Goal: Find specific page/section: Find specific page/section

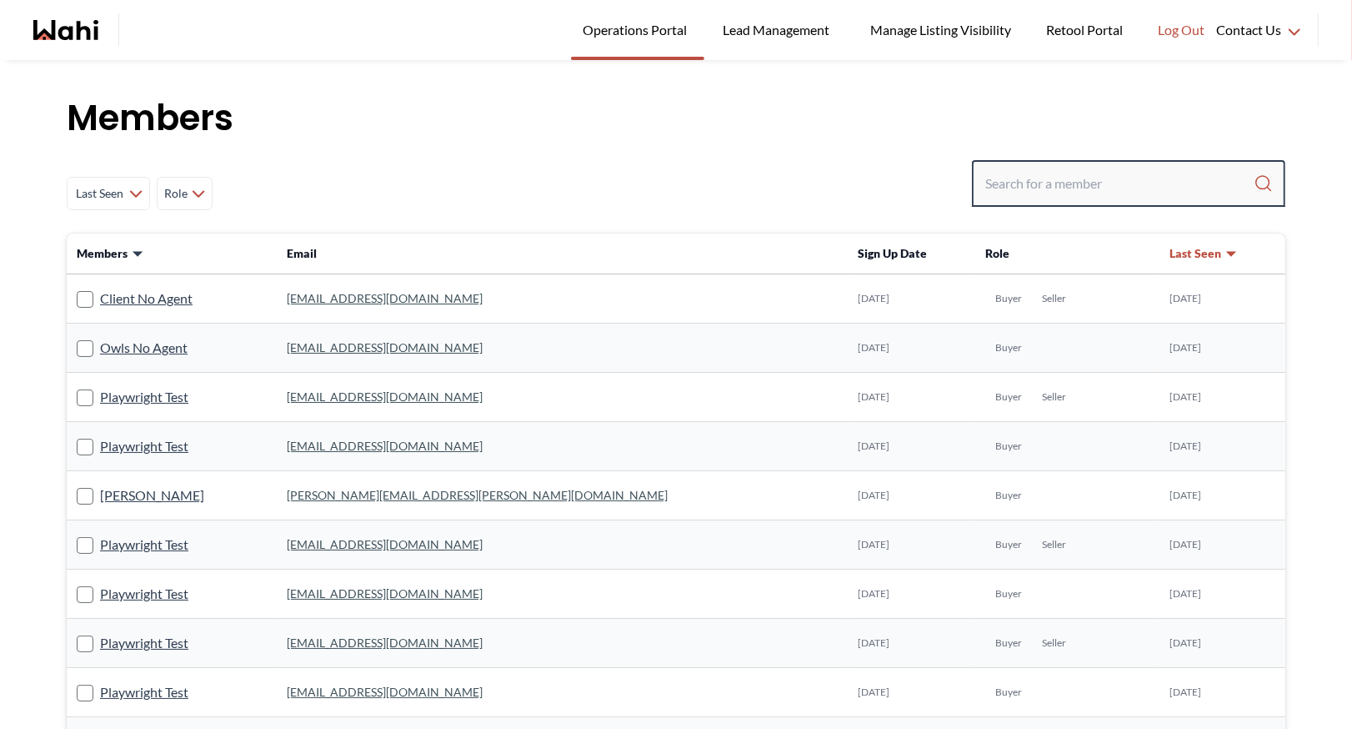
click at [1029, 188] on input "Search input" at bounding box center [1119, 183] width 268 height 30
type input "ryckman"
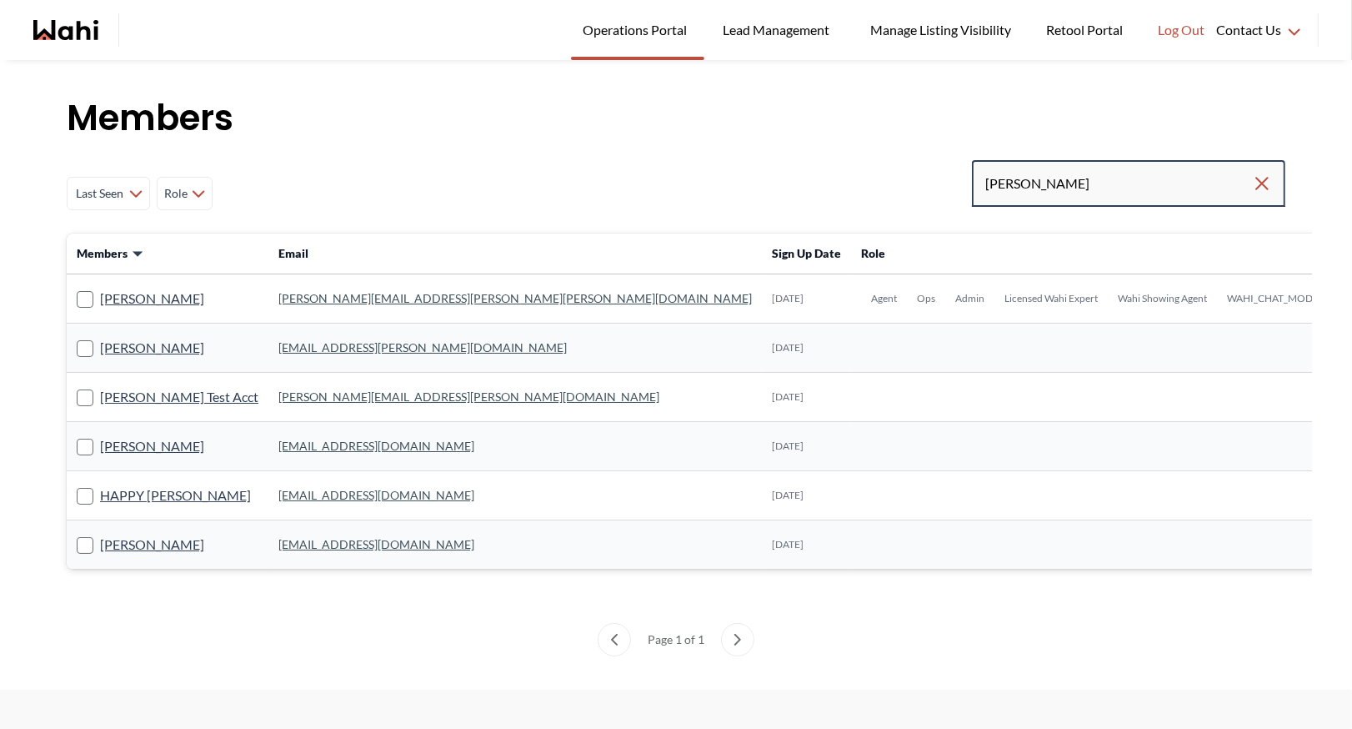
click at [1094, 185] on input "ryckman" at bounding box center [1118, 183] width 267 height 30
click at [370, 295] on link "michelle.williams@wahi.com" at bounding box center [514, 298] width 473 height 14
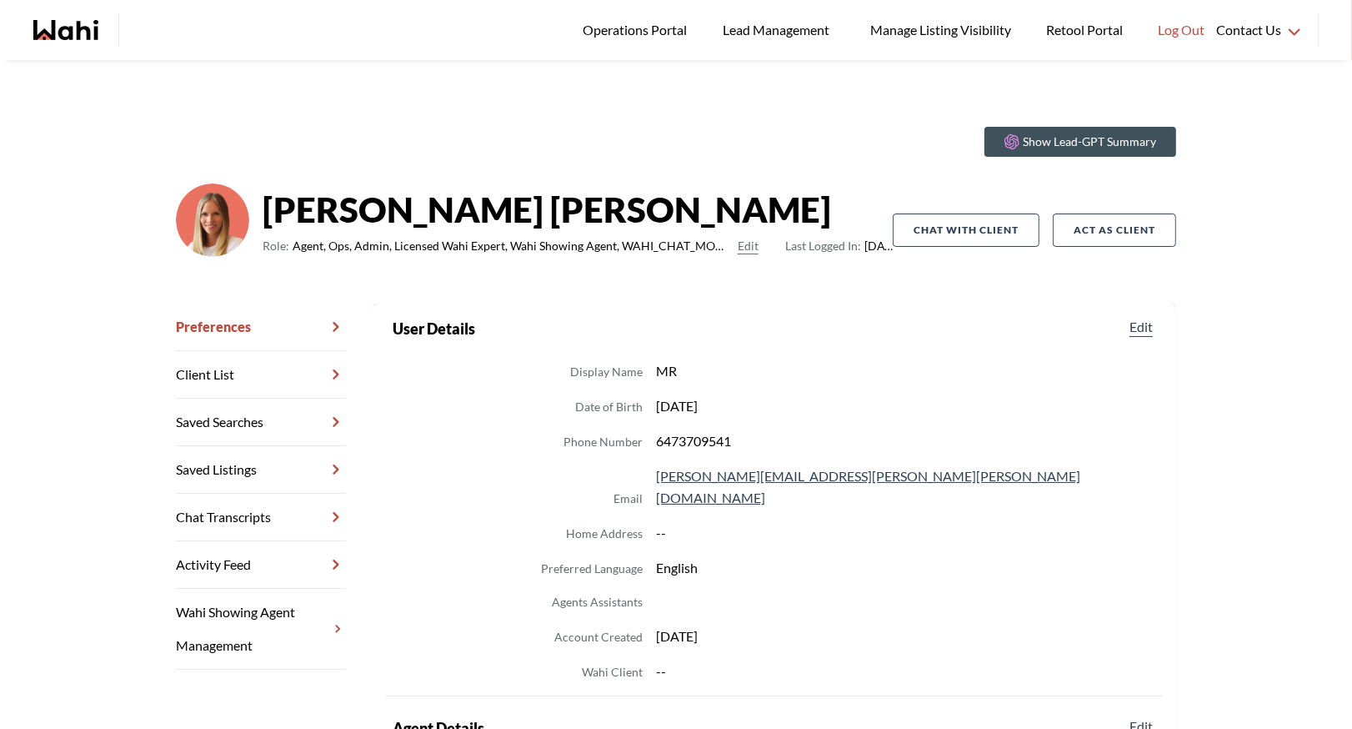
click at [263, 503] on link "Chat Transcripts" at bounding box center [261, 517] width 170 height 48
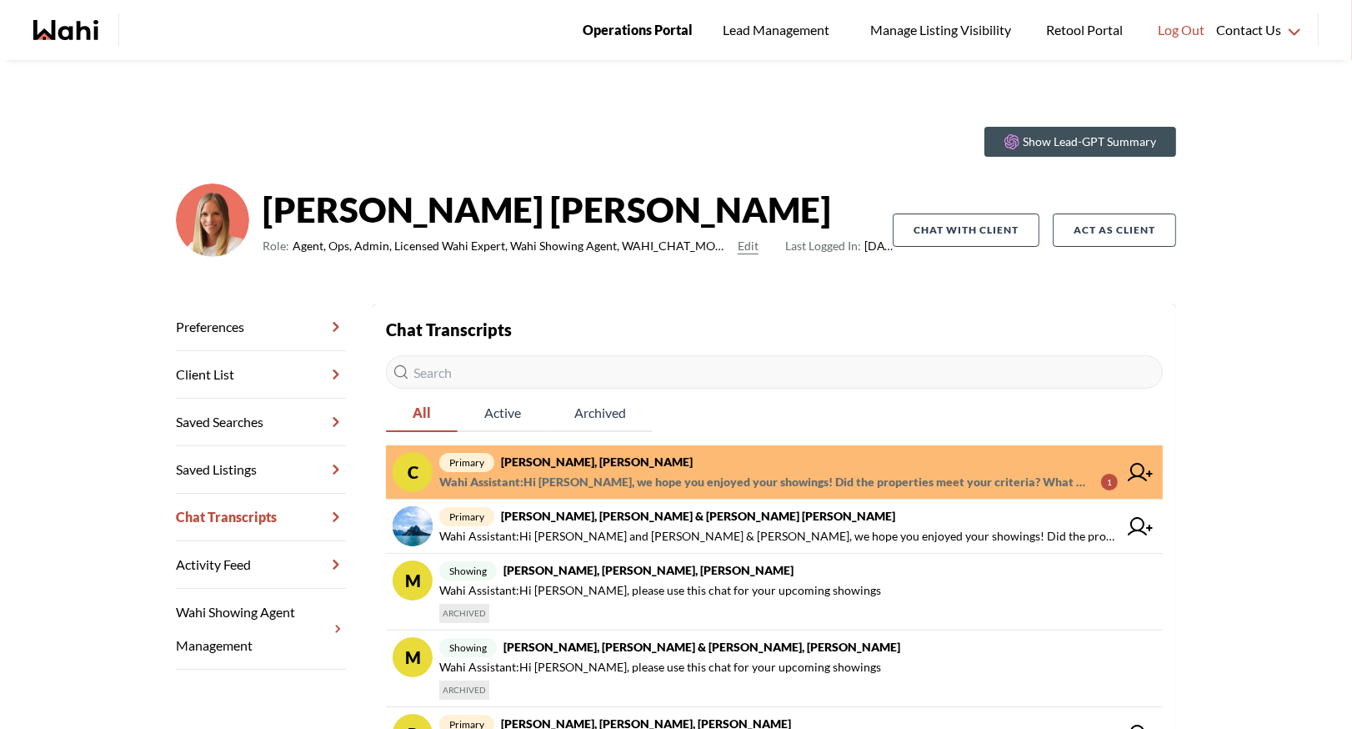
click at [650, 29] on span "Operations Portal" at bounding box center [638, 30] width 110 height 22
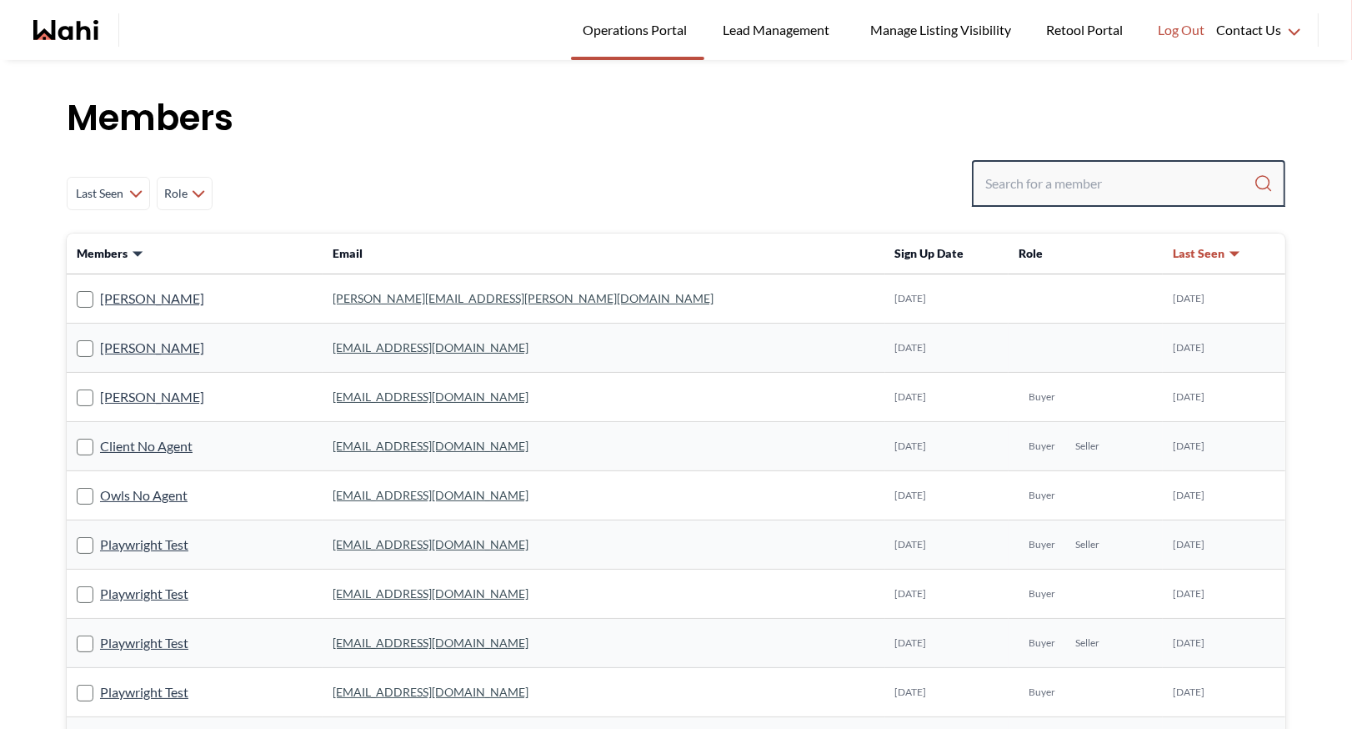
click at [1039, 186] on input "Search input" at bounding box center [1119, 183] width 268 height 30
type input "behnam"
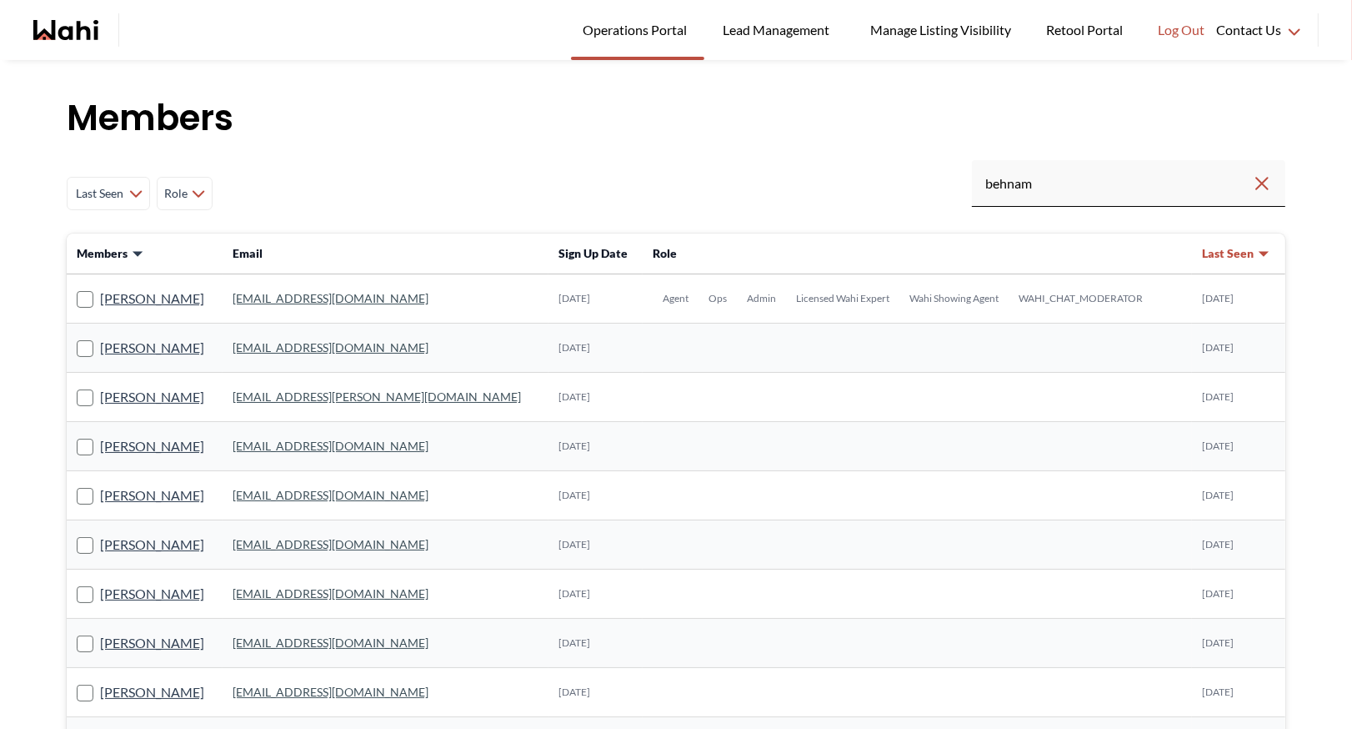
click at [290, 299] on link "[EMAIL_ADDRESS][DOMAIN_NAME]" at bounding box center [331, 298] width 196 height 14
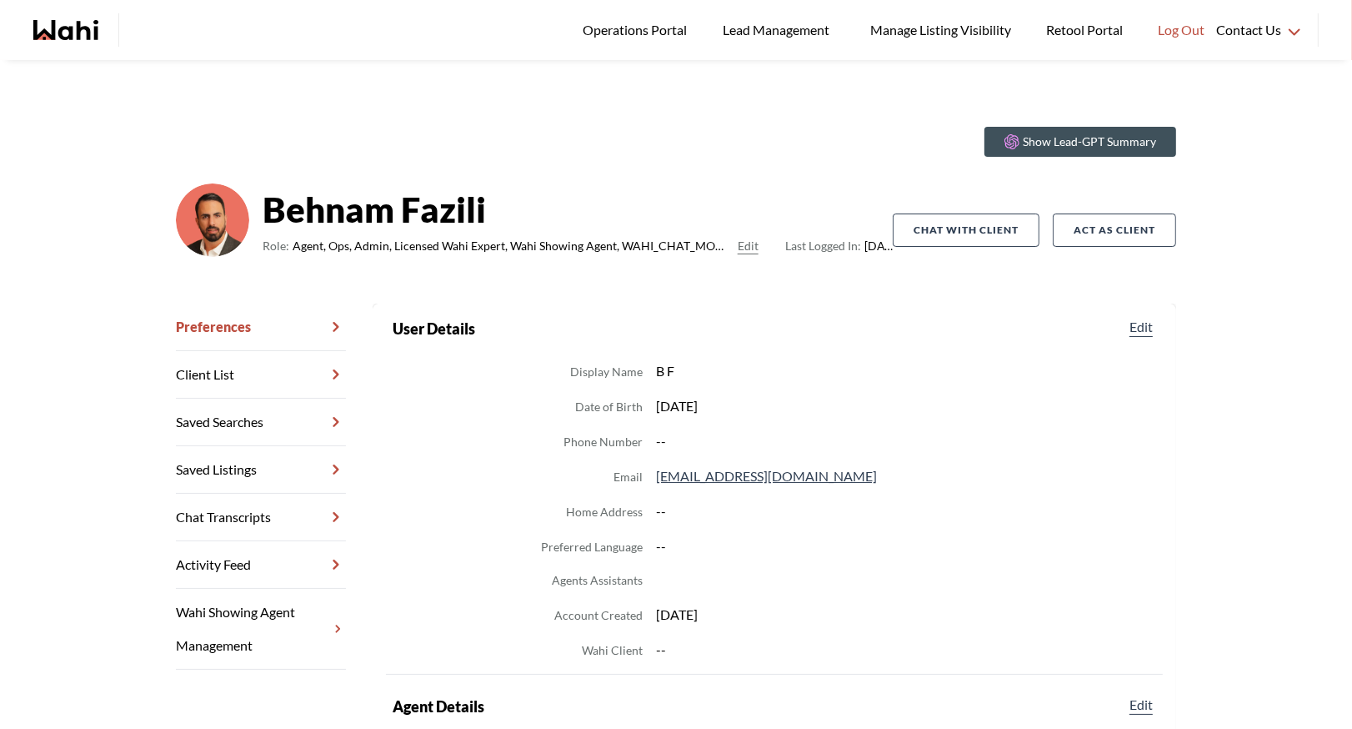
click at [258, 505] on link "Chat Transcripts" at bounding box center [261, 517] width 170 height 48
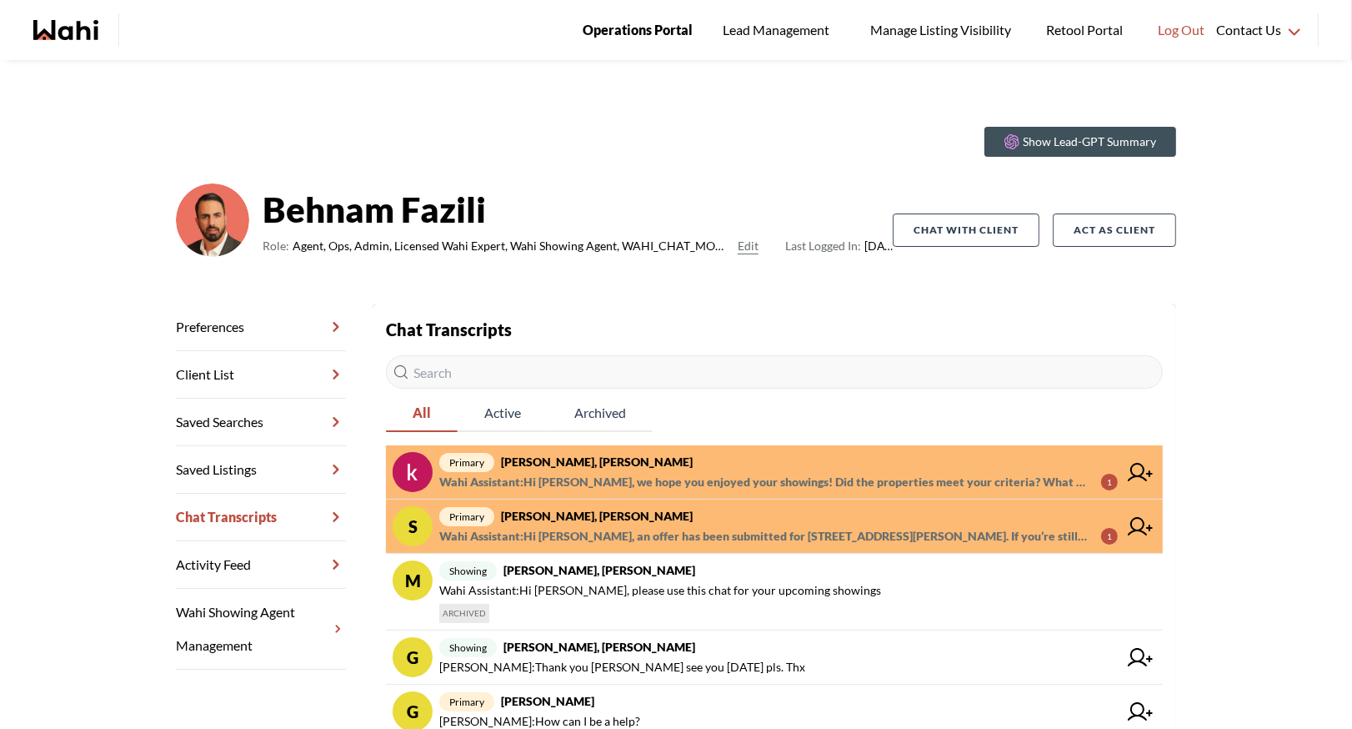
click at [655, 21] on span "Operations Portal" at bounding box center [638, 30] width 110 height 22
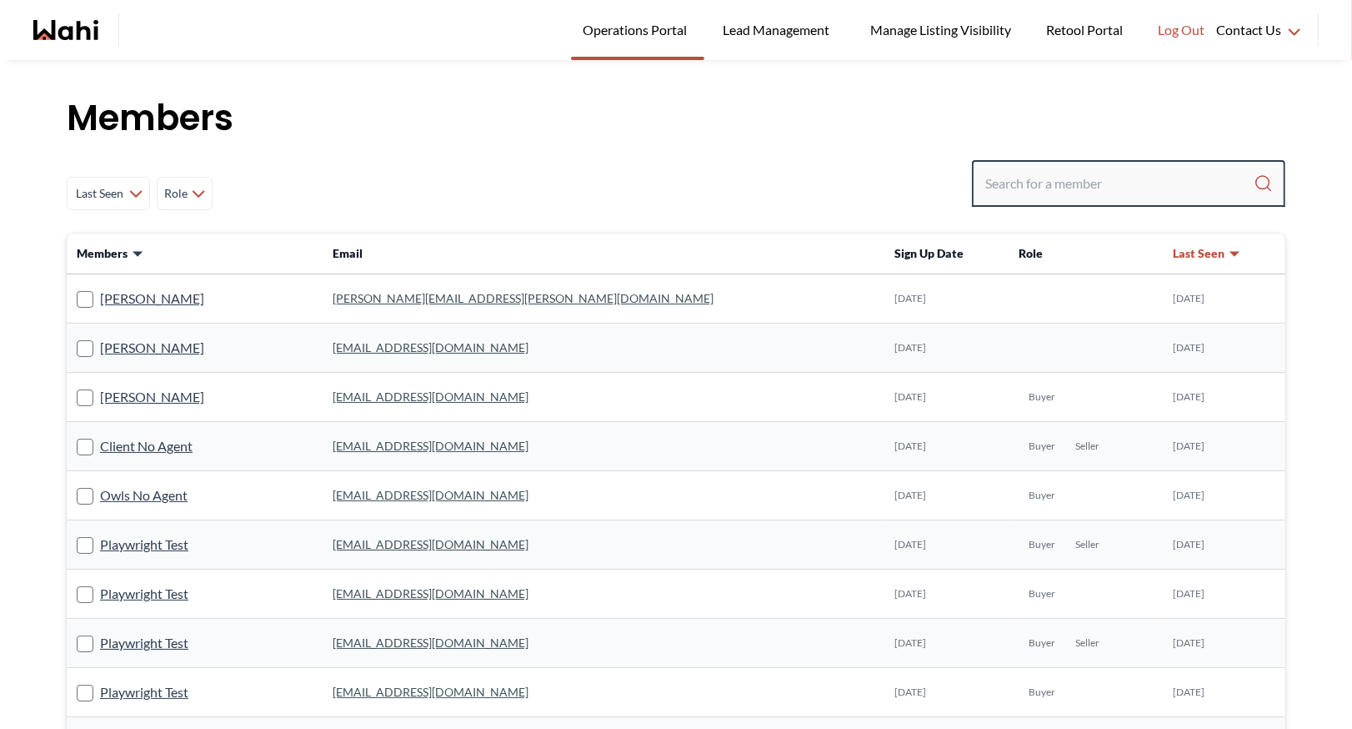
click at [1019, 176] on input "Search input" at bounding box center [1119, 183] width 268 height 30
type input "faraz"
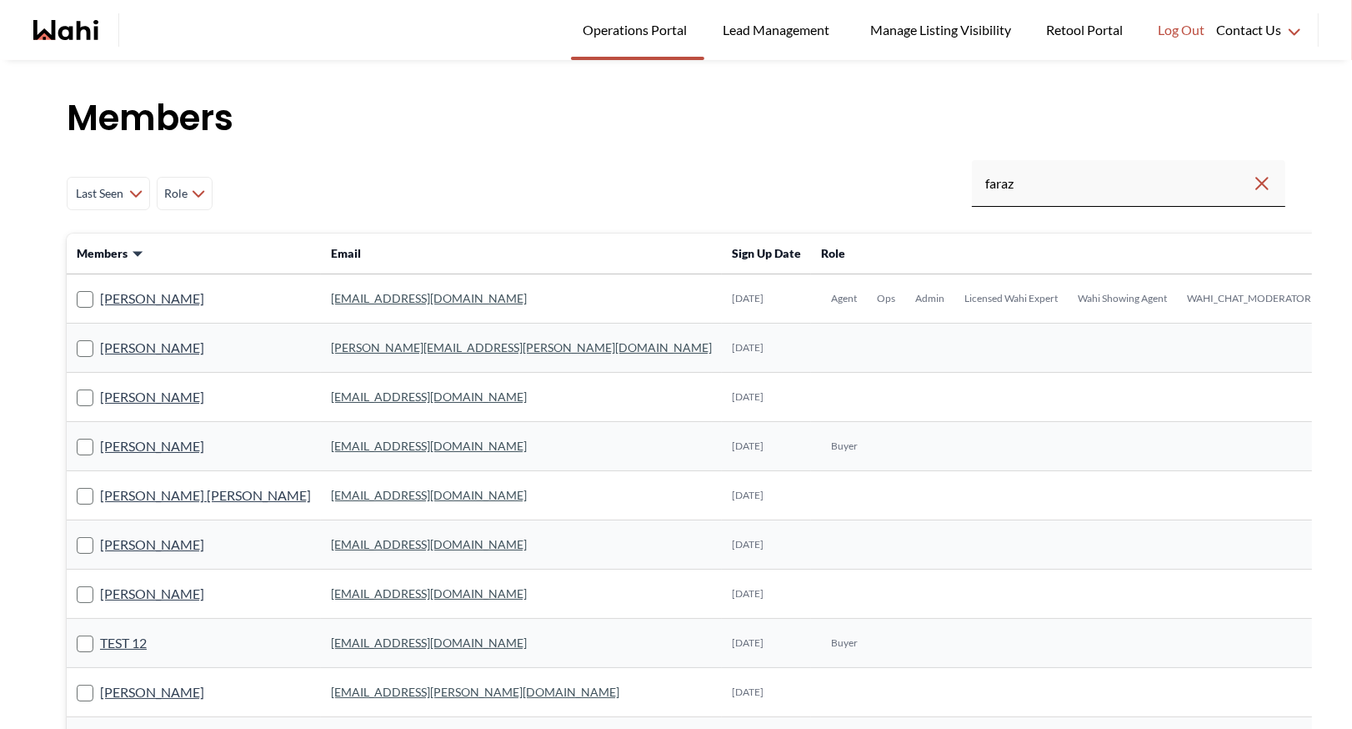
click at [338, 302] on link "faraz.azam@wahi.com" at bounding box center [429, 298] width 196 height 14
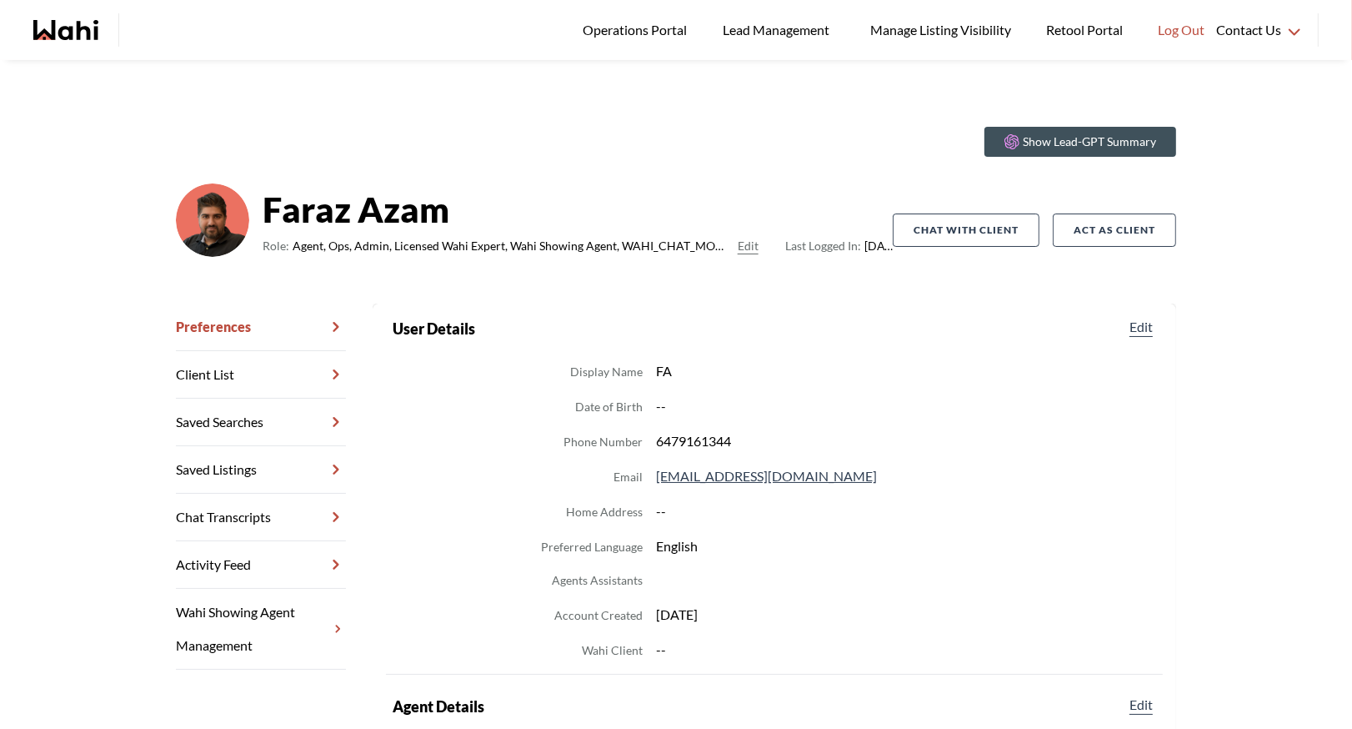
click at [252, 513] on link "Chat Transcripts" at bounding box center [261, 517] width 170 height 48
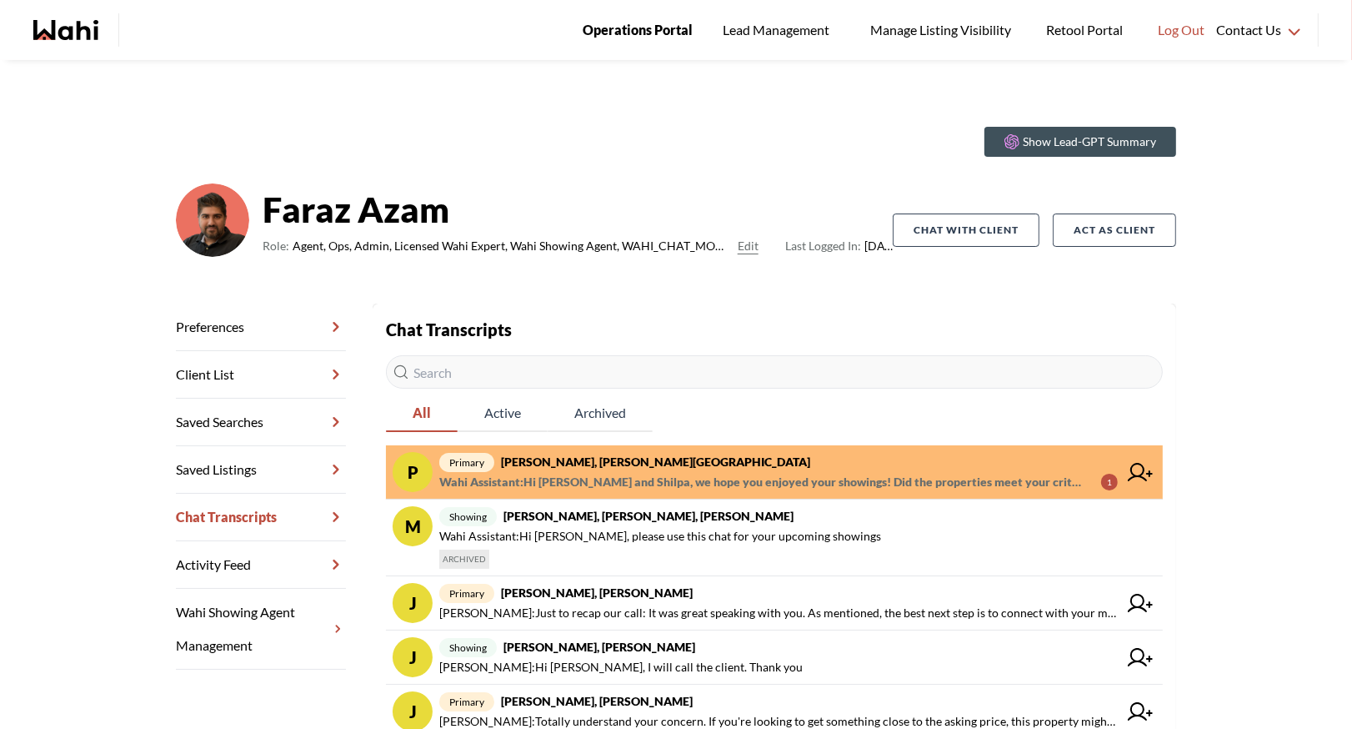
click at [669, 34] on span "Operations Portal" at bounding box center [638, 30] width 110 height 22
